Goal: Information Seeking & Learning: Learn about a topic

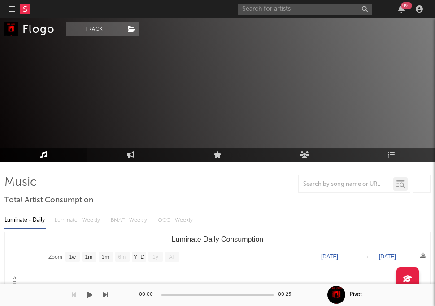
select select "1w"
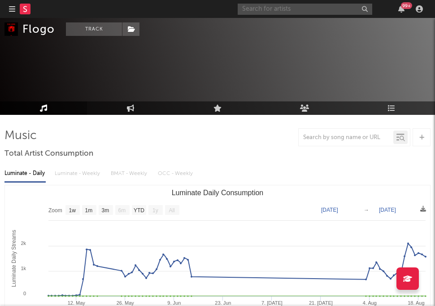
click at [292, 12] on input "text" at bounding box center [305, 9] width 134 height 11
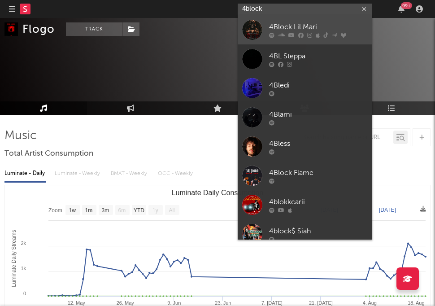
type input "4block"
click at [292, 28] on div "4Block Lil Mari" at bounding box center [318, 27] width 99 height 11
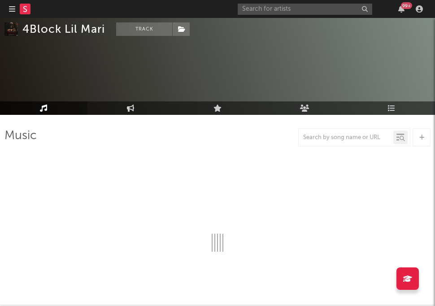
select select "6m"
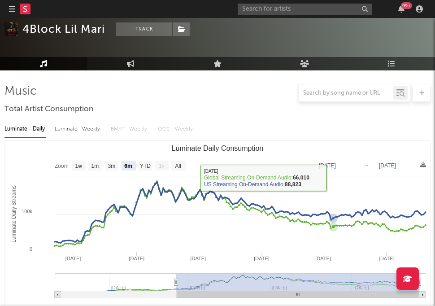
scroll to position [93, 0]
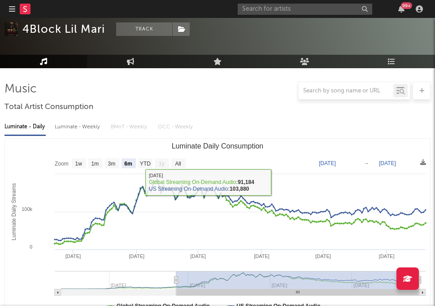
click at [79, 122] on div "Luminate - Weekly" at bounding box center [78, 126] width 47 height 15
select select "6m"
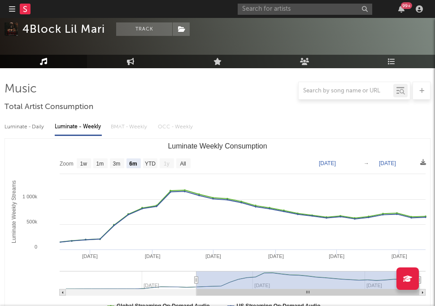
click at [37, 122] on div "Luminate - Daily" at bounding box center [24, 126] width 41 height 15
select select "6m"
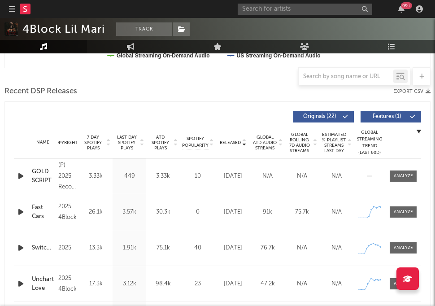
scroll to position [382, 0]
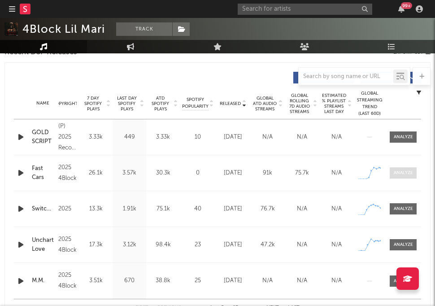
click at [396, 172] on div at bounding box center [402, 172] width 19 height 7
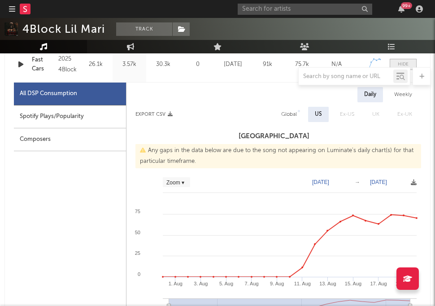
scroll to position [495, 0]
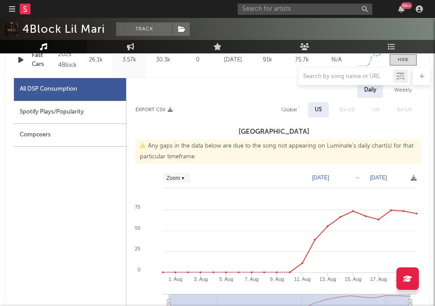
click at [400, 91] on div "Weekly" at bounding box center [402, 89] width 31 height 15
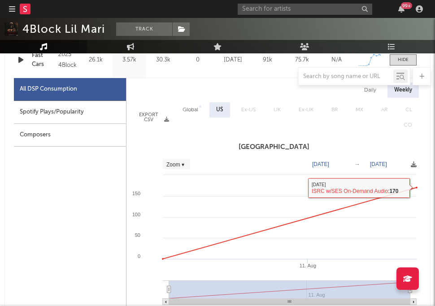
click at [364, 91] on div "Daily" at bounding box center [370, 89] width 26 height 15
